Goal: Information Seeking & Learning: Learn about a topic

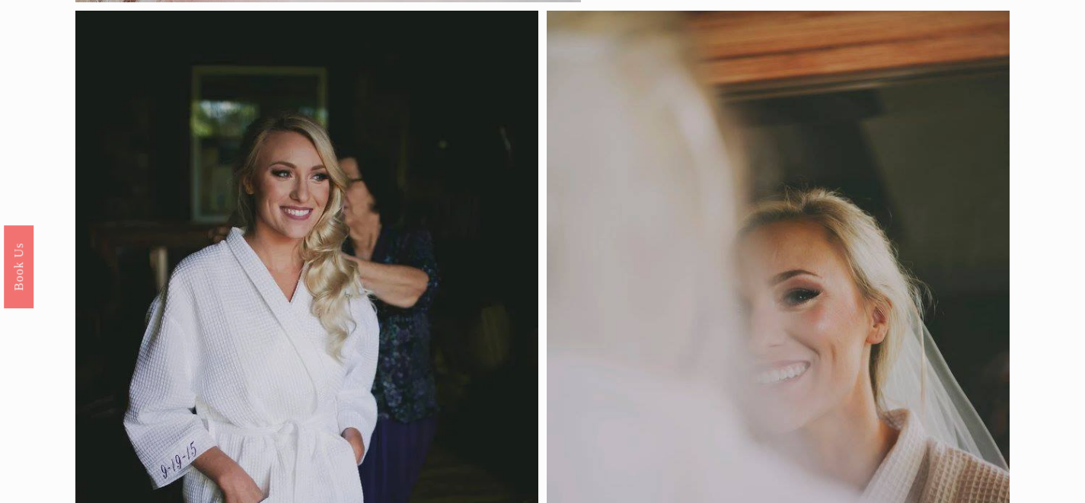
scroll to position [75, 0]
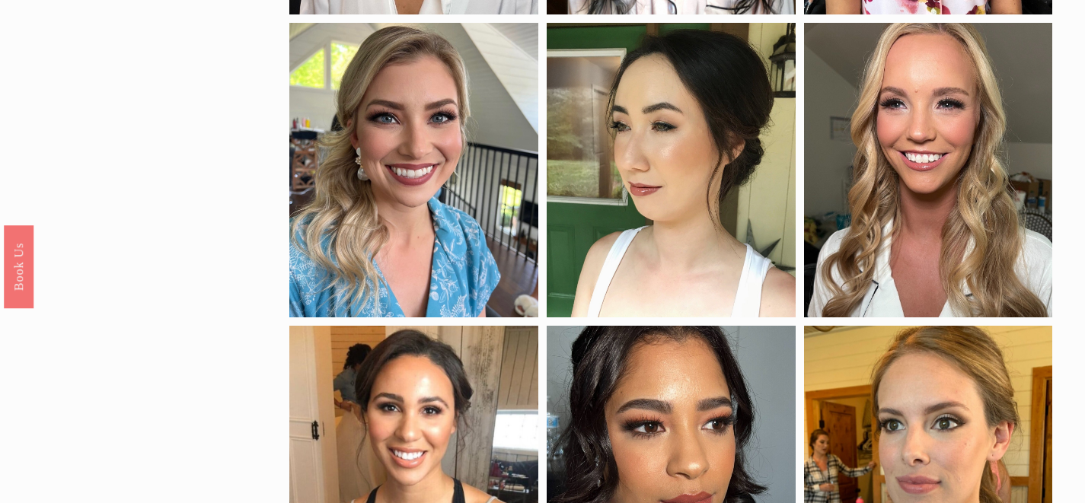
scroll to position [33, 0]
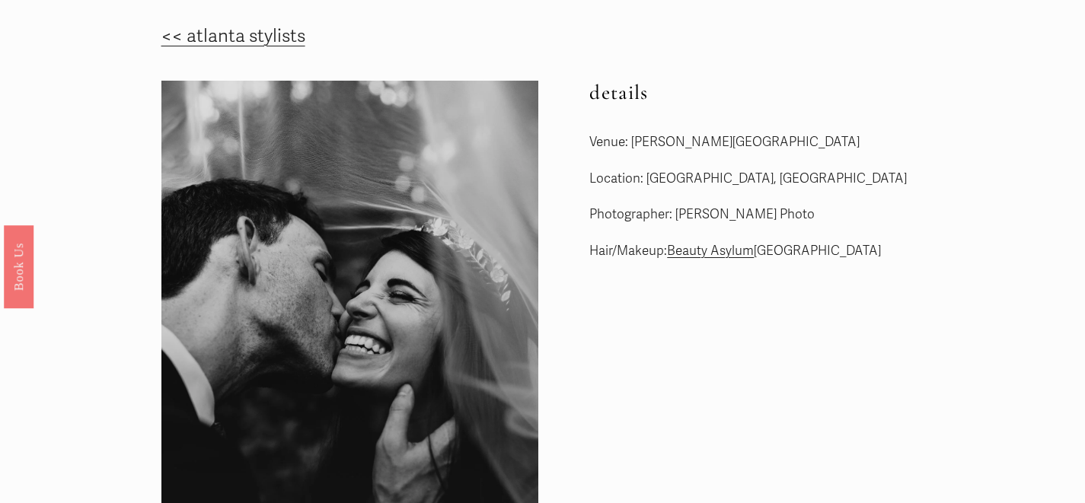
scroll to position [61, 0]
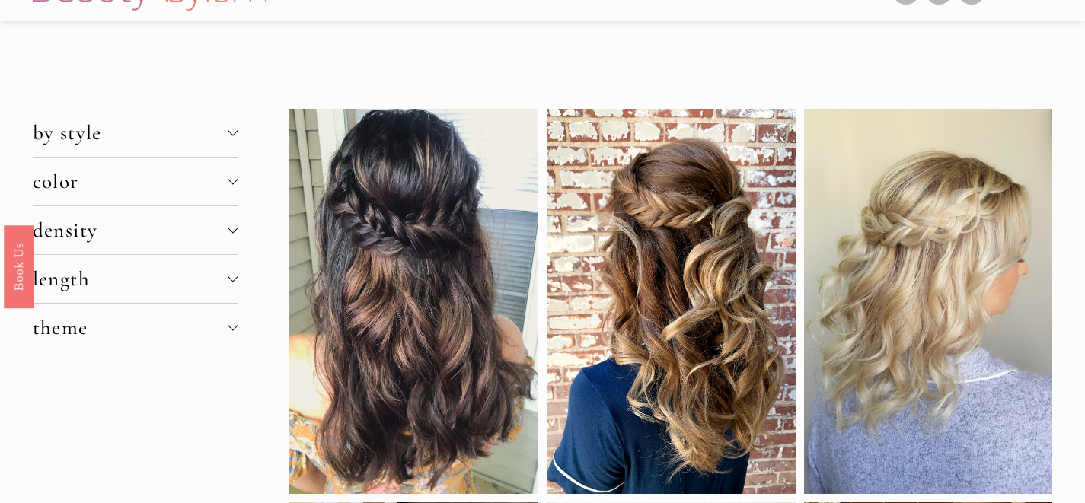
scroll to position [19, 0]
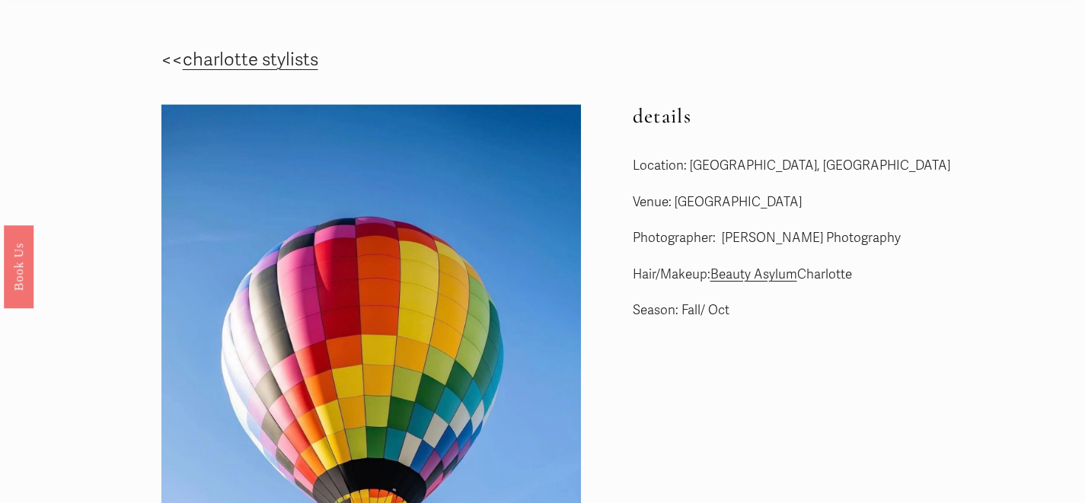
scroll to position [2, 0]
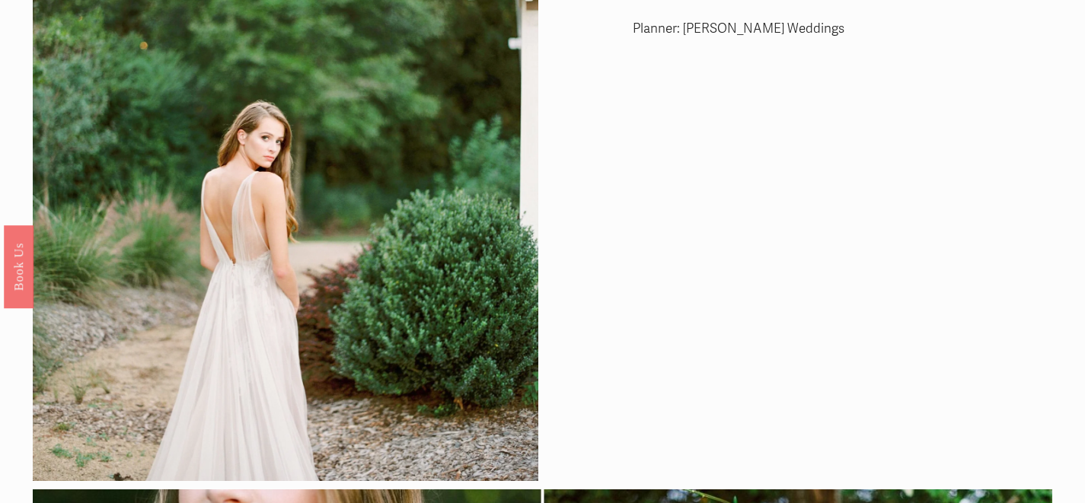
scroll to position [60, 0]
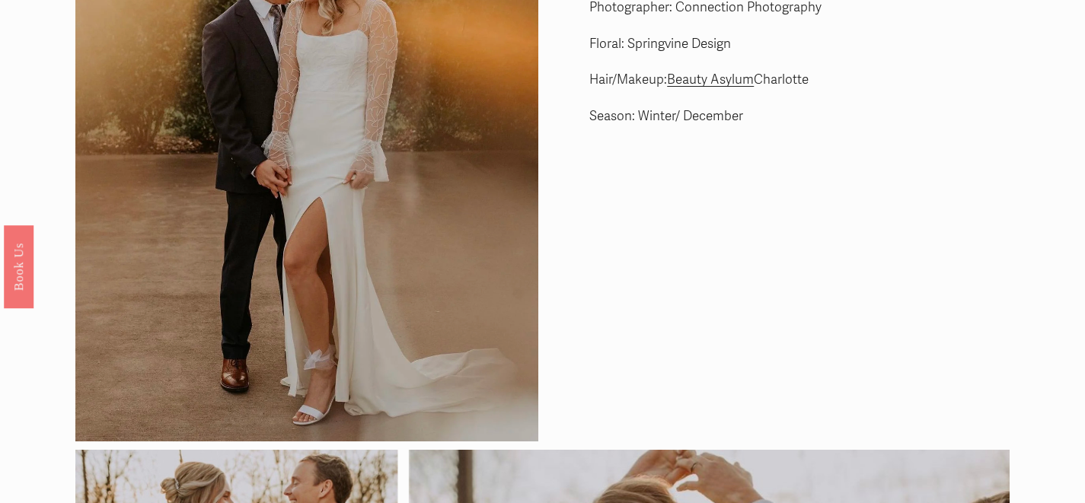
scroll to position [65, 0]
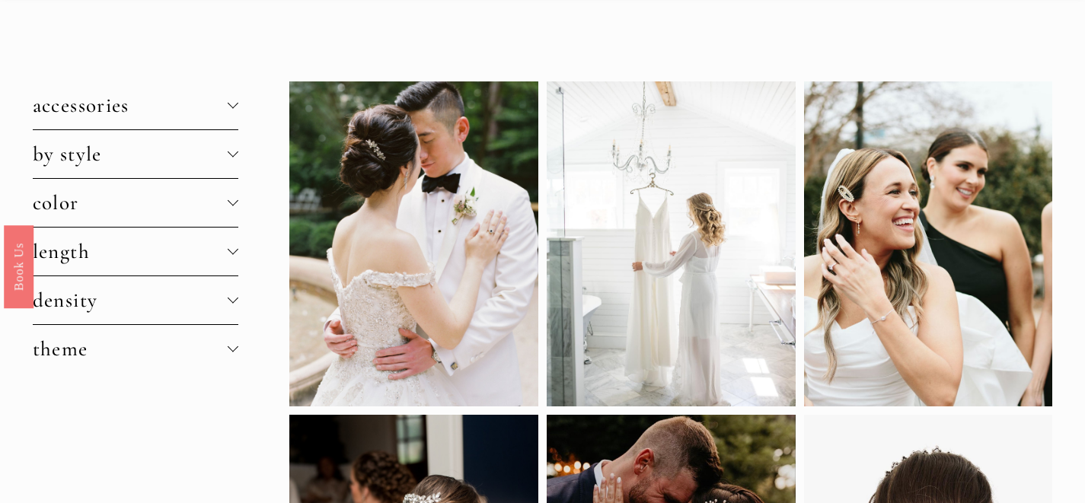
scroll to position [66, 0]
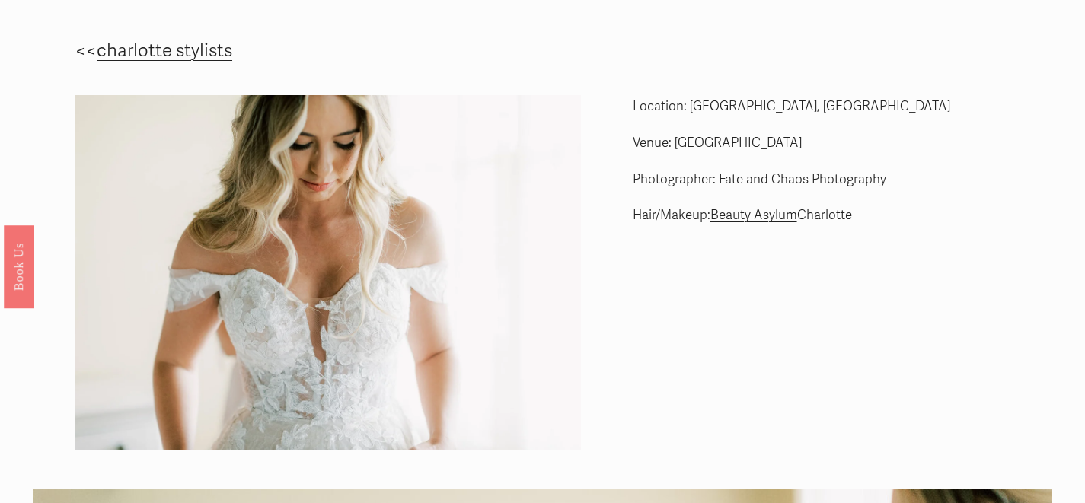
scroll to position [51, 0]
